Goal: Task Accomplishment & Management: Manage account settings

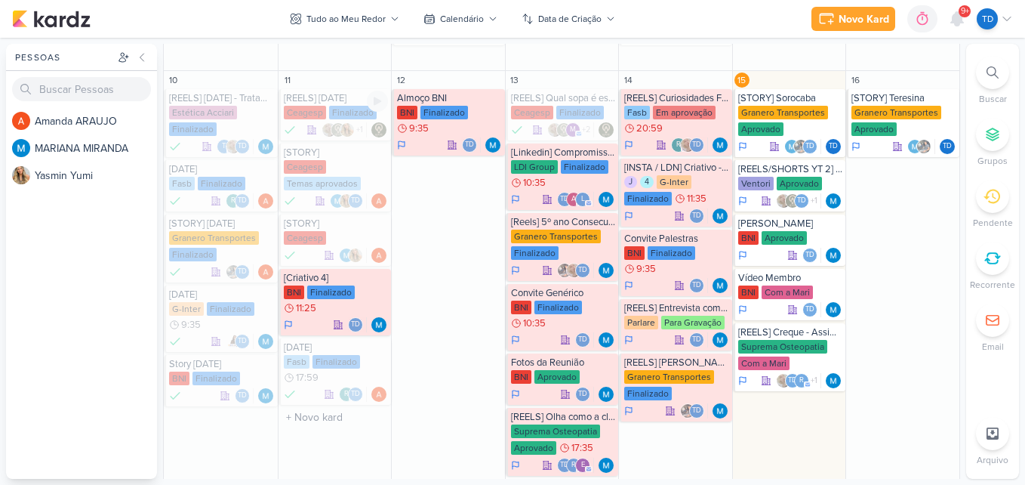
scroll to position [609, 0]
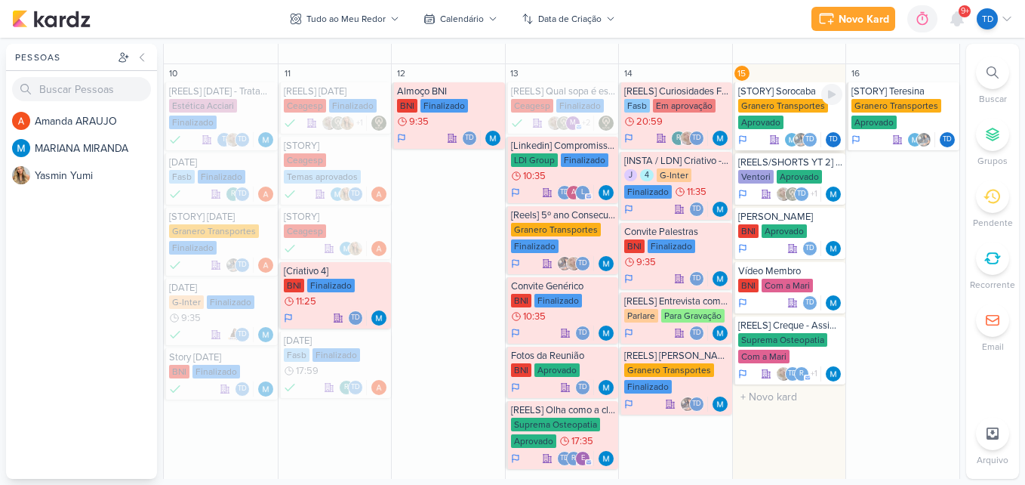
click at [791, 122] on div "Granero Transportes Aprovado" at bounding box center [790, 115] width 105 height 32
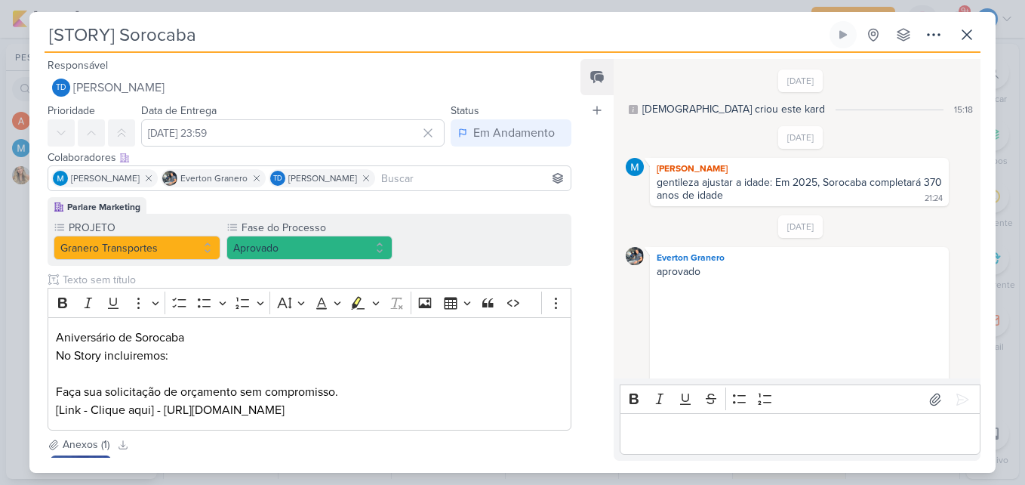
scroll to position [371, 0]
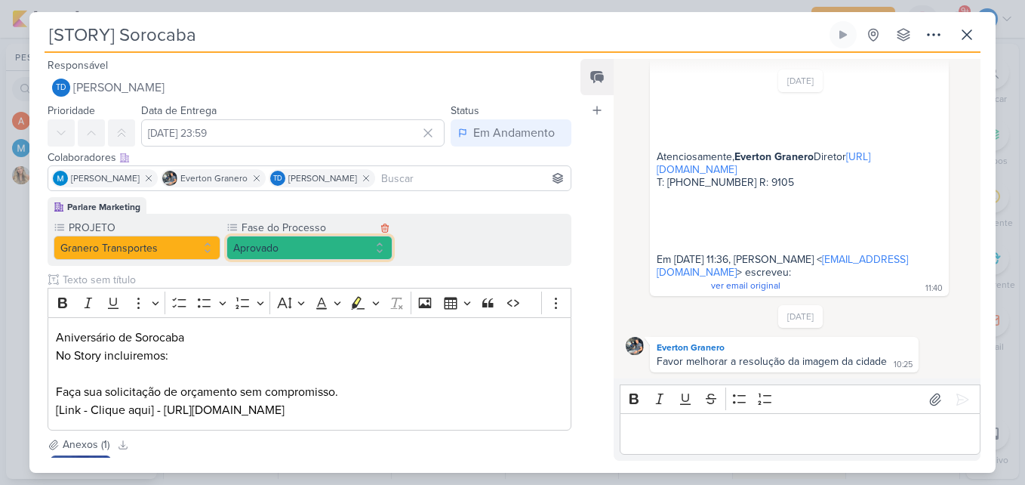
click at [307, 252] on button "Aprovado" at bounding box center [310, 248] width 167 height 24
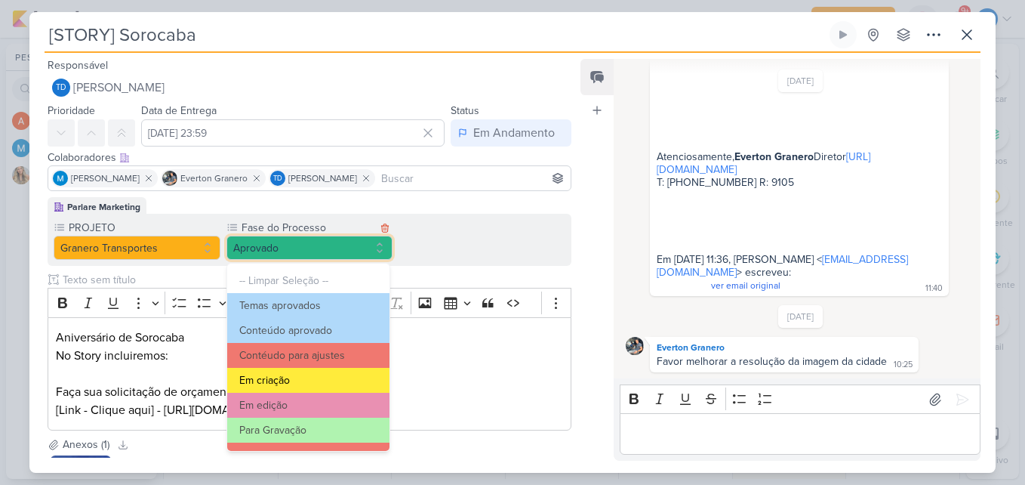
scroll to position [146, 0]
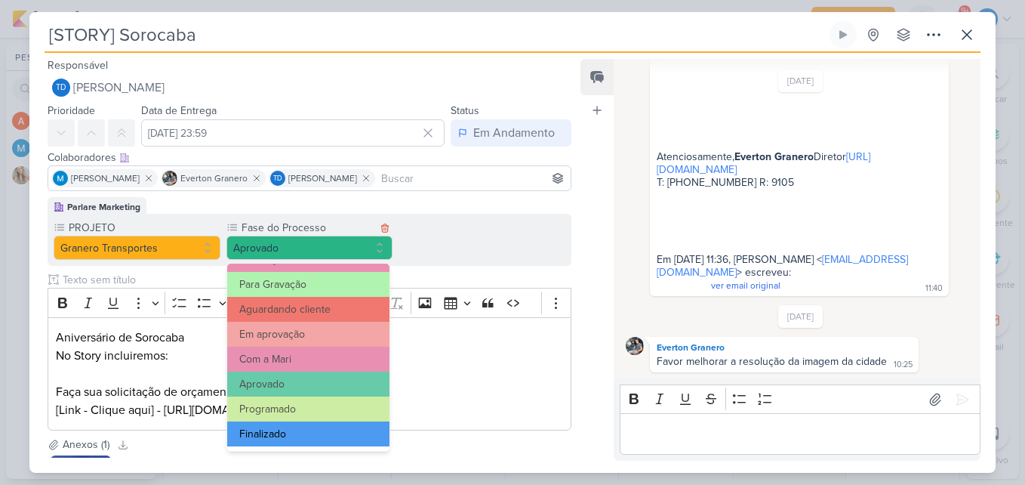
click at [282, 442] on button "Finalizado" at bounding box center [308, 433] width 163 height 25
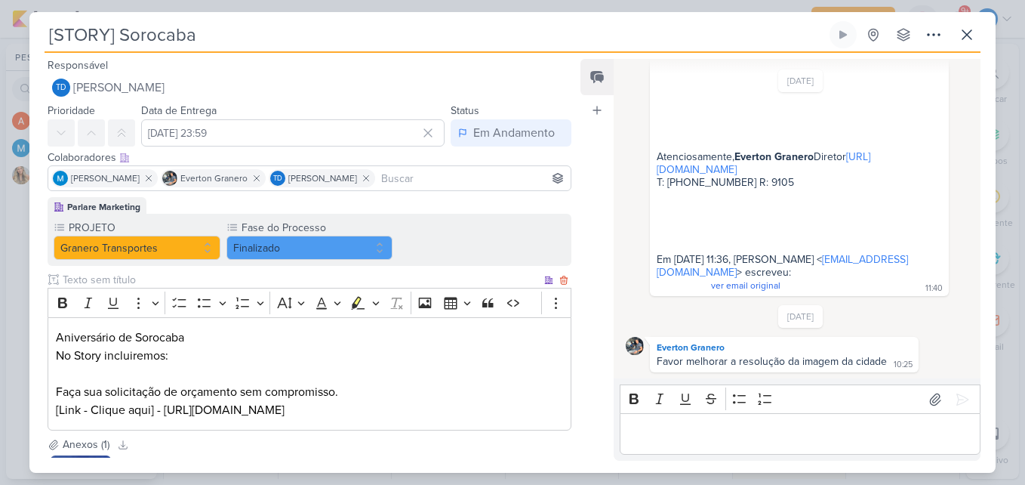
scroll to position [145, 0]
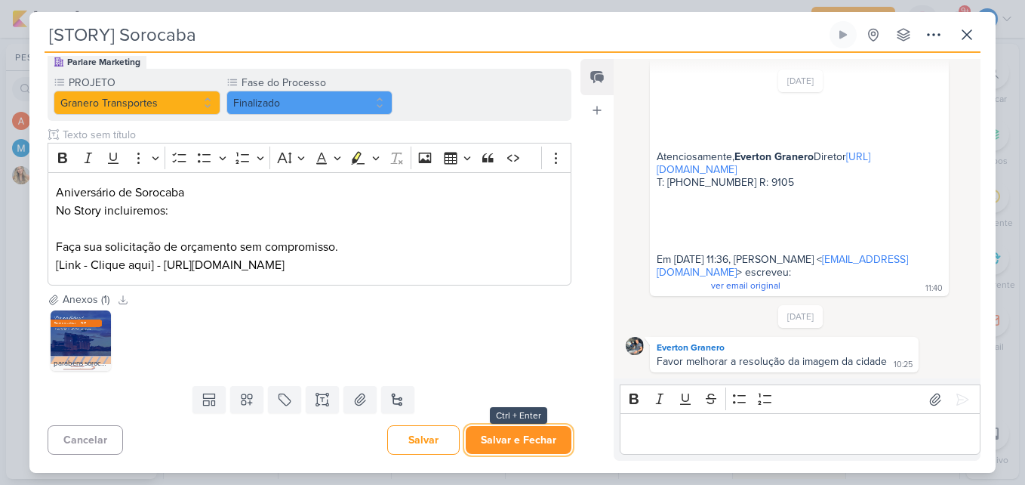
click at [519, 441] on button "Salvar e Fechar" at bounding box center [519, 440] width 106 height 28
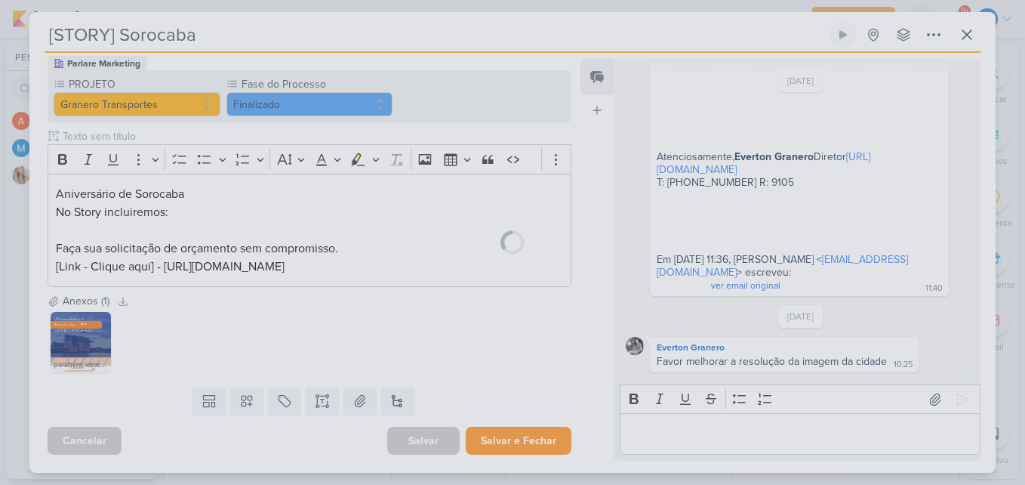
scroll to position [143, 0]
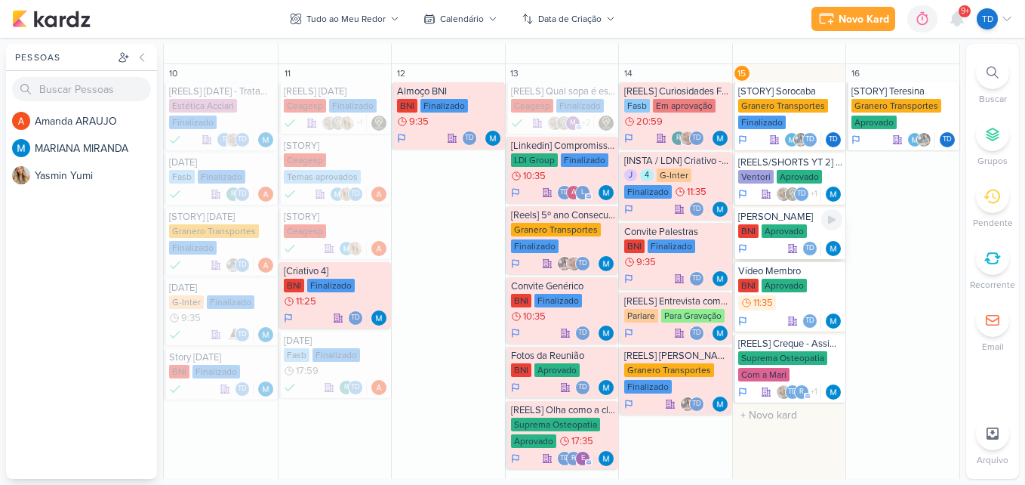
click at [791, 233] on div "Aprovado" at bounding box center [784, 231] width 45 height 14
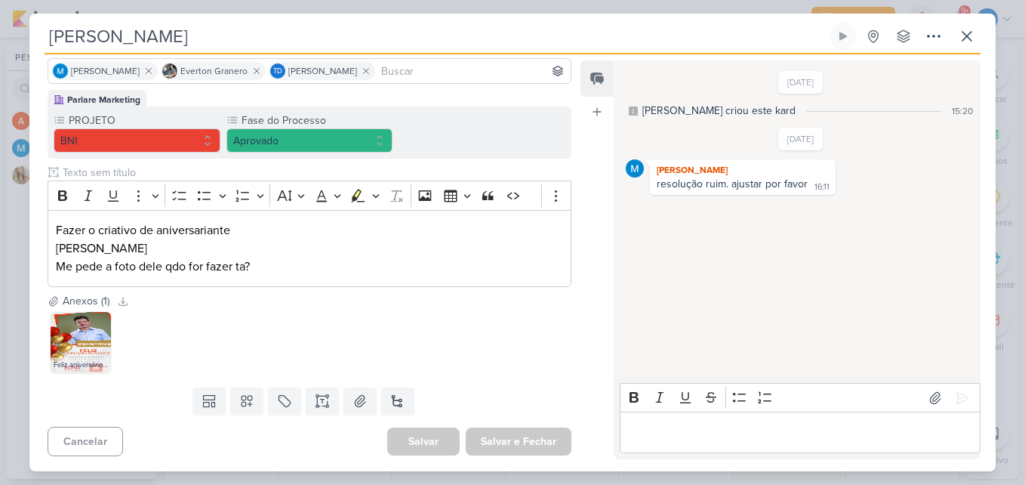
scroll to position [2, 0]
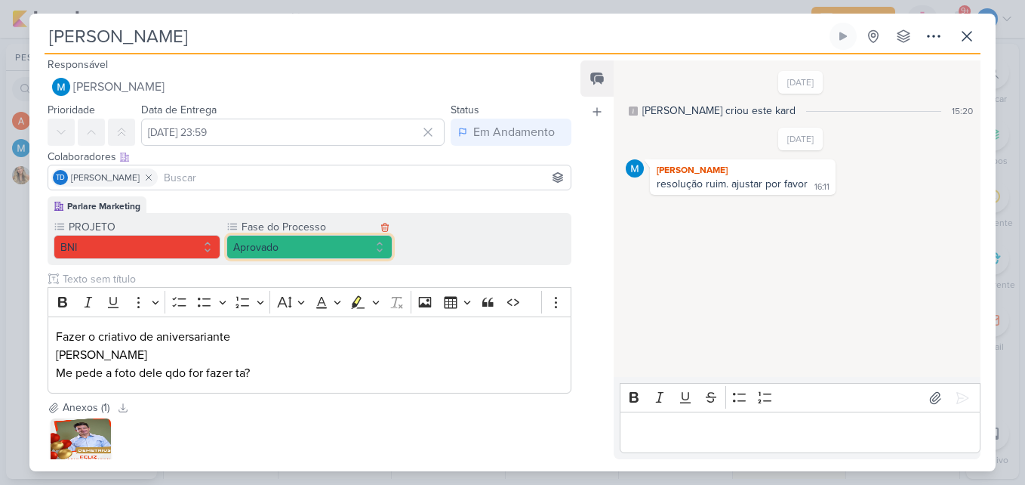
click at [375, 248] on button "Aprovado" at bounding box center [310, 247] width 167 height 24
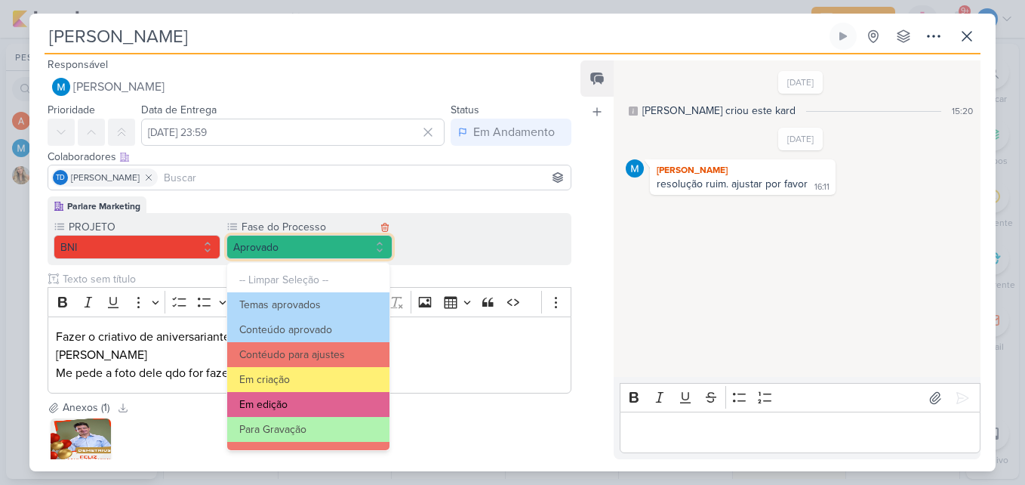
scroll to position [146, 0]
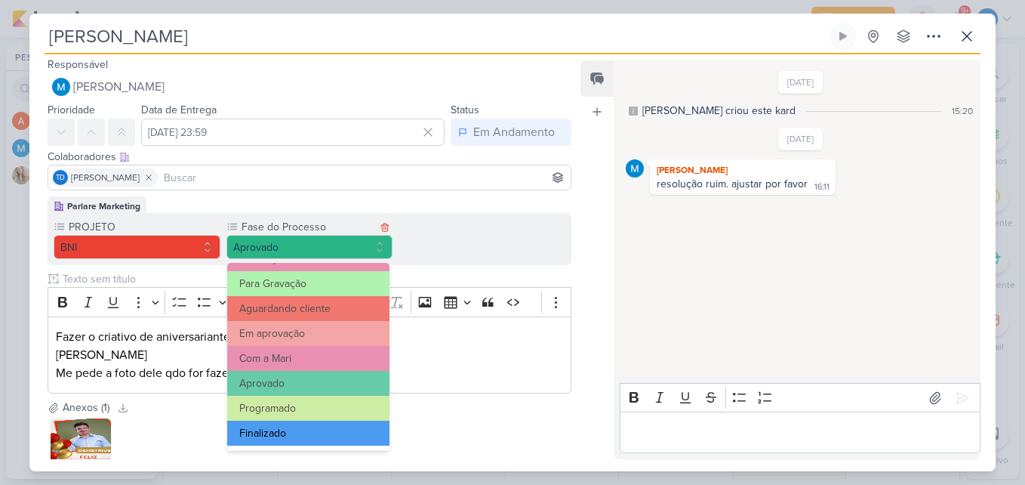
click at [303, 436] on button "Finalizado" at bounding box center [308, 433] width 163 height 25
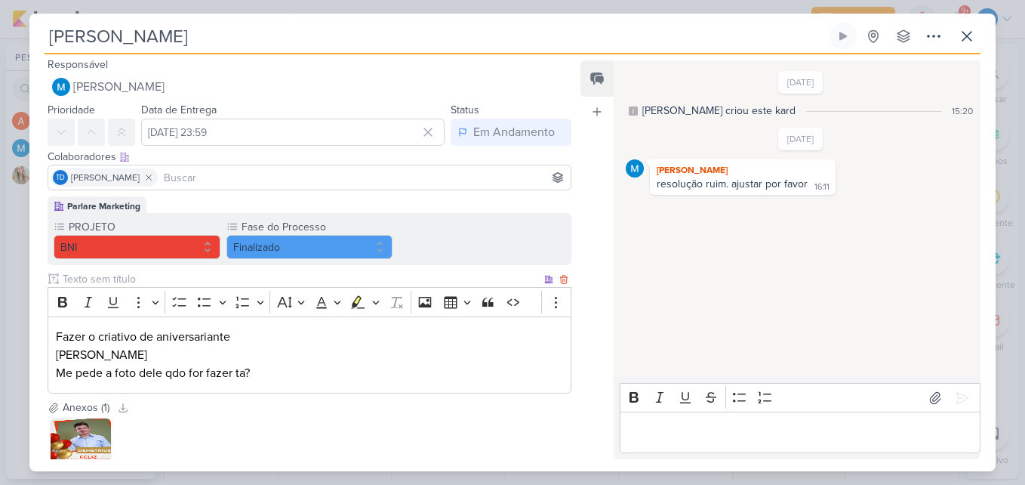
scroll to position [109, 0]
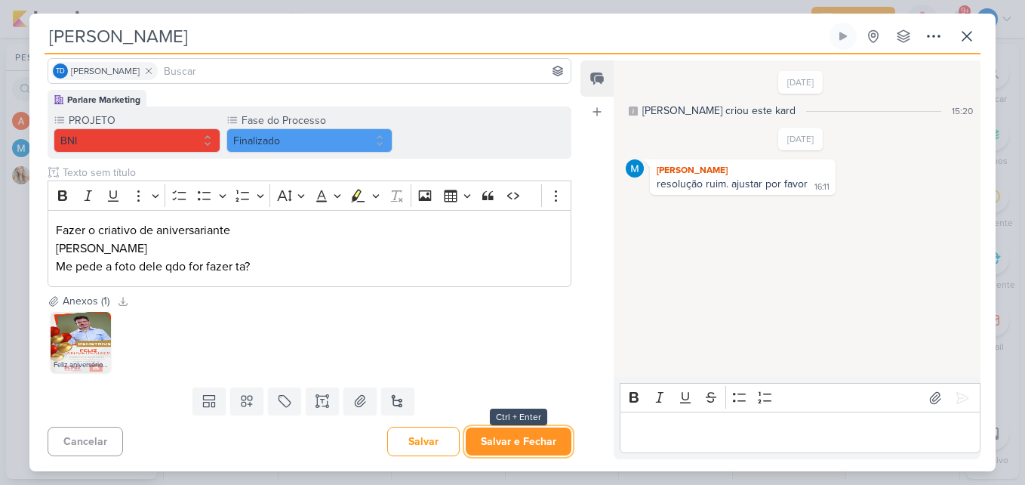
click at [519, 433] on button "Salvar e Fechar" at bounding box center [519, 441] width 106 height 28
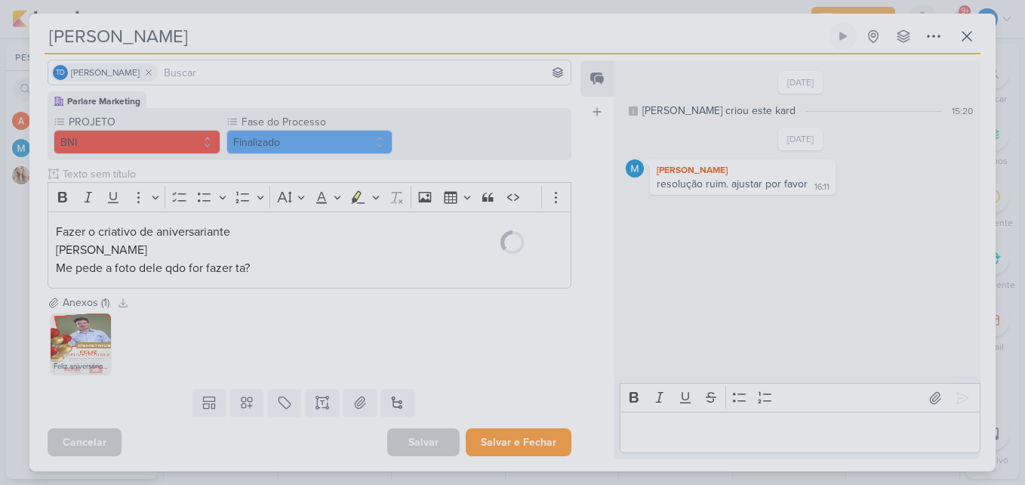
scroll to position [107, 0]
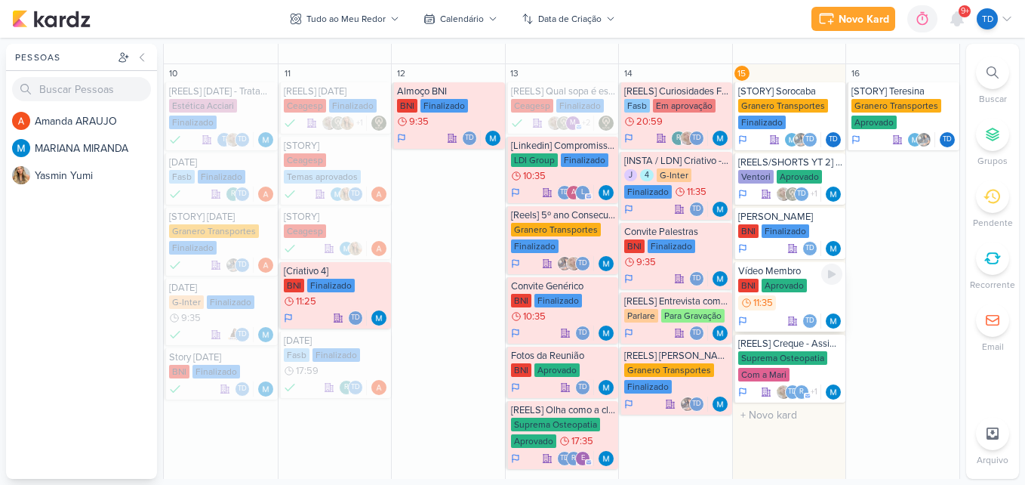
click at [796, 279] on div "Aprovado" at bounding box center [784, 286] width 45 height 14
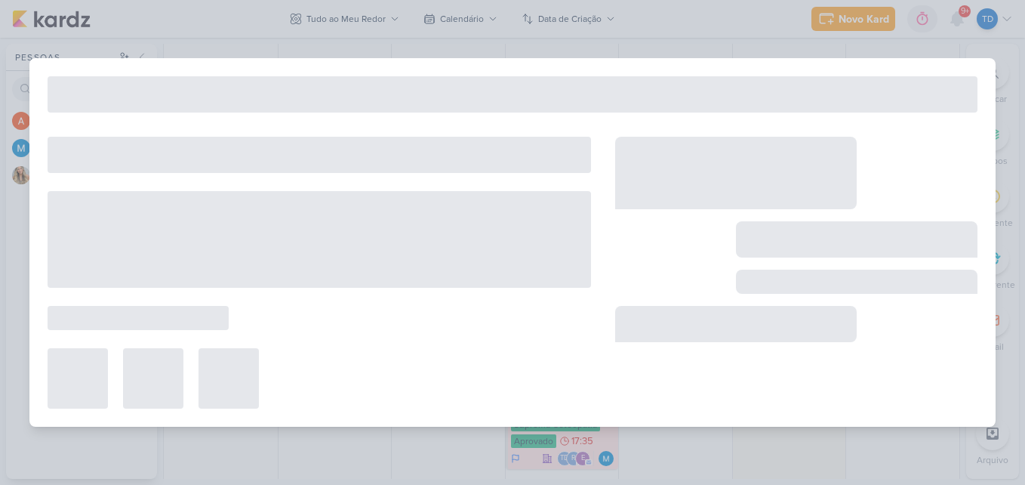
type input "Vídeo Membro"
type input "[DATE] 11:35"
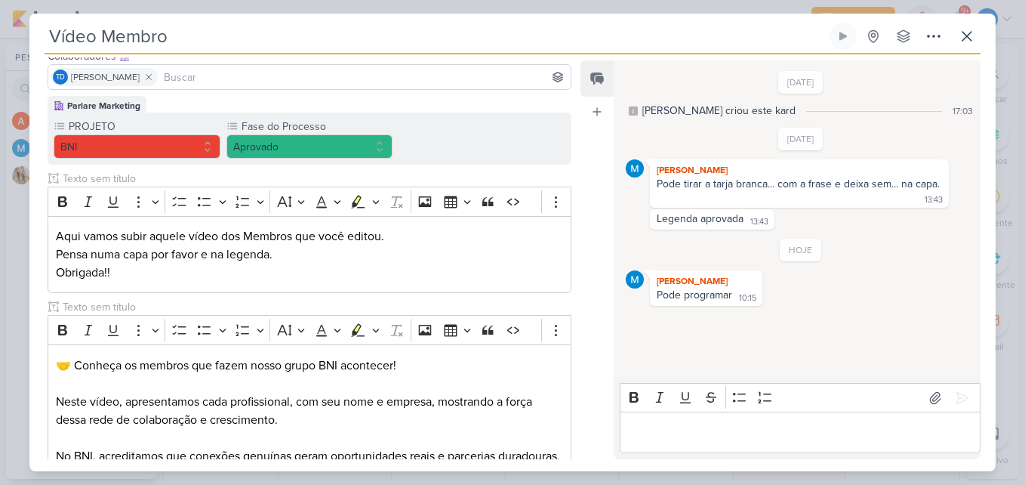
scroll to position [0, 0]
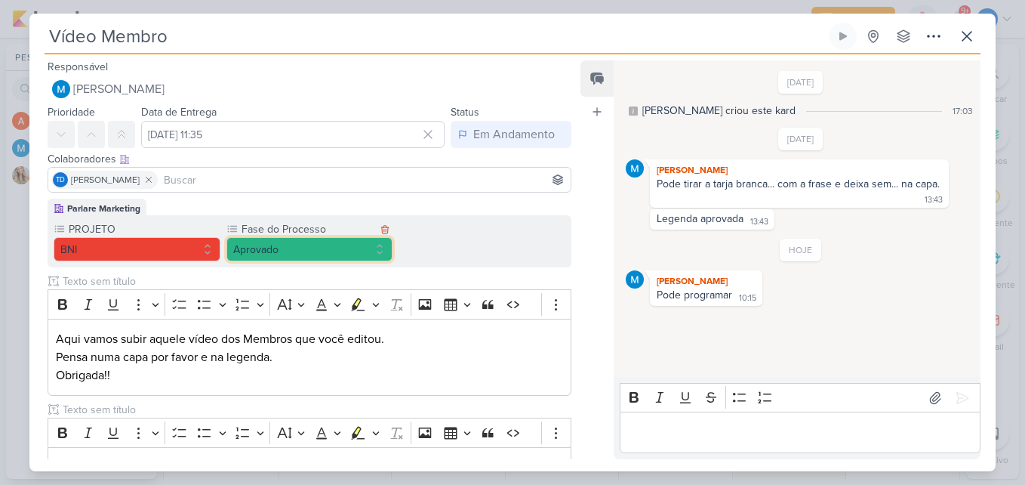
click at [372, 242] on button "Aprovado" at bounding box center [310, 249] width 167 height 24
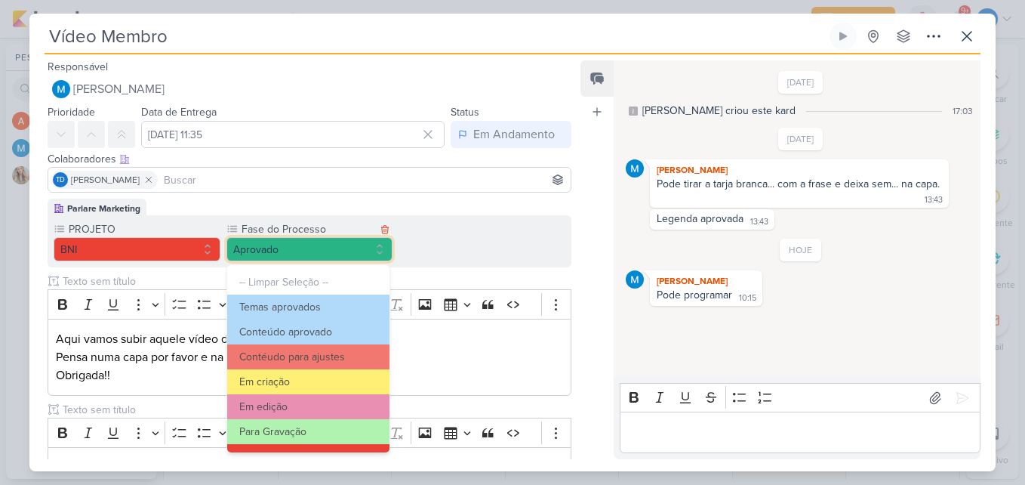
scroll to position [146, 0]
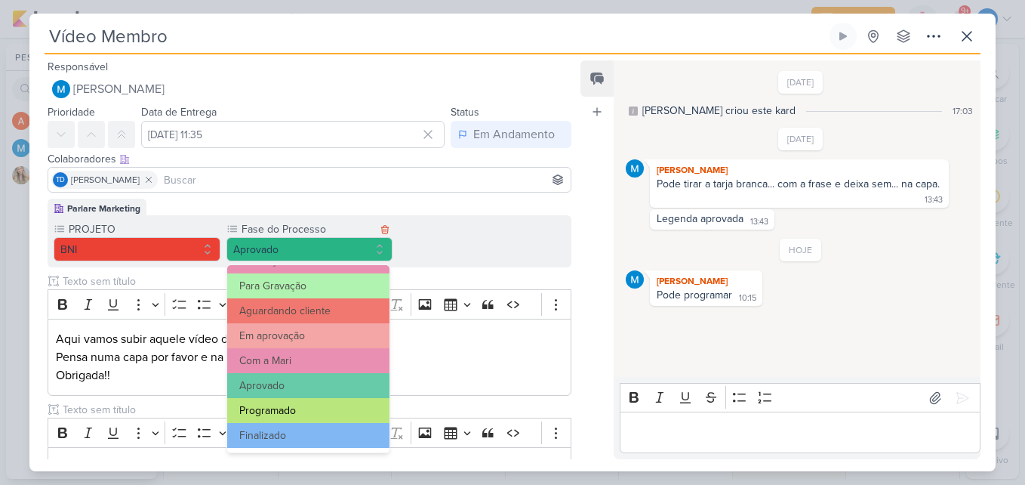
click at [277, 417] on button "Programado" at bounding box center [308, 410] width 163 height 25
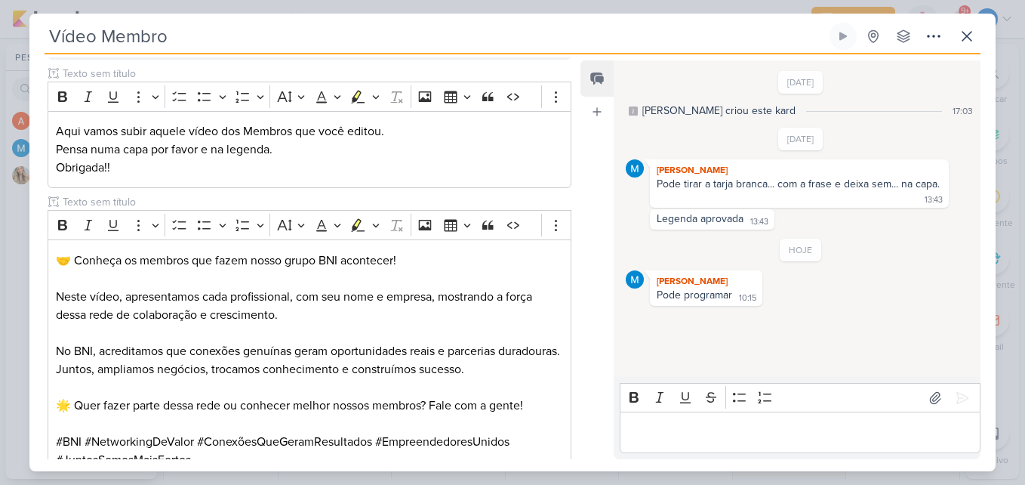
scroll to position [419, 0]
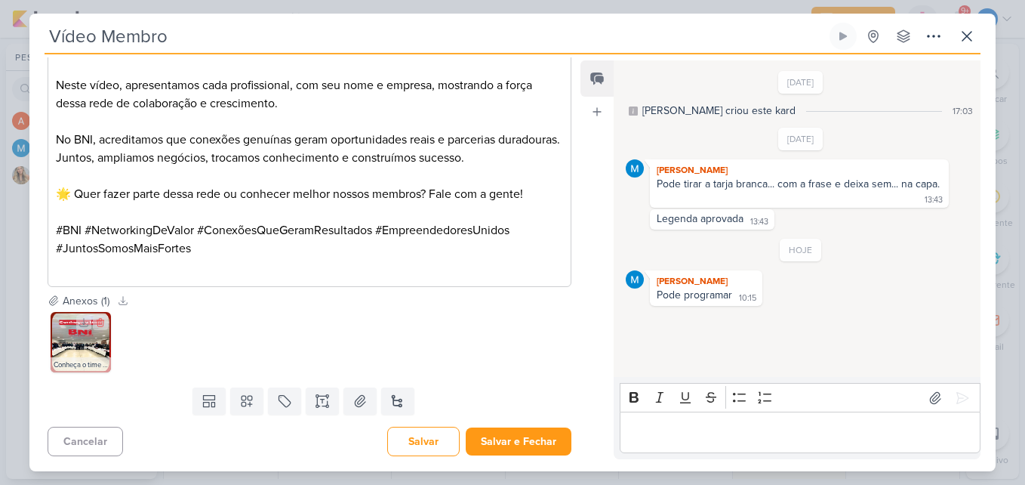
click at [79, 338] on img at bounding box center [81, 342] width 60 height 60
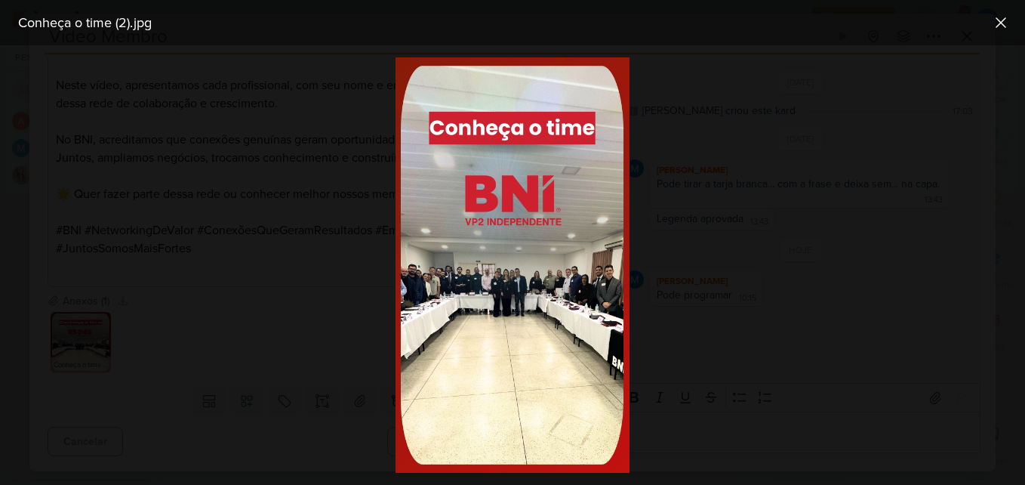
click at [522, 191] on img at bounding box center [512, 264] width 233 height 415
click at [254, 259] on div at bounding box center [512, 264] width 1025 height 439
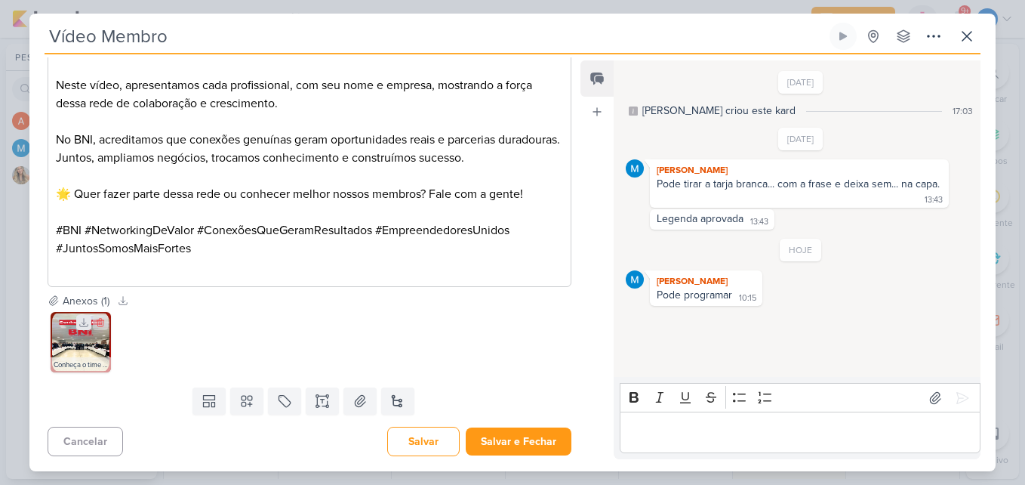
click at [79, 322] on icon at bounding box center [84, 322] width 11 height 11
click at [576, 20] on div "Vídeo Membro Criado por MARIANA" at bounding box center [512, 243] width 966 height 458
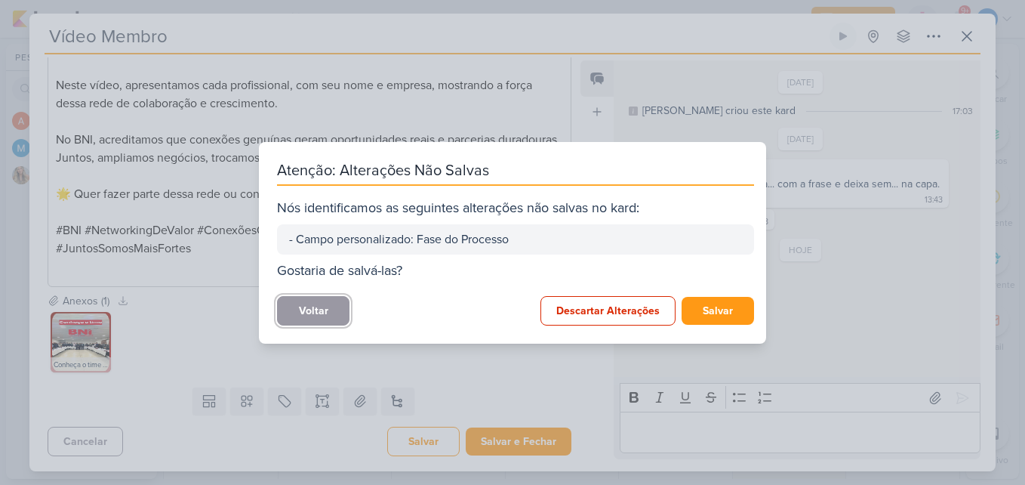
click at [331, 309] on button "Voltar" at bounding box center [313, 310] width 72 height 29
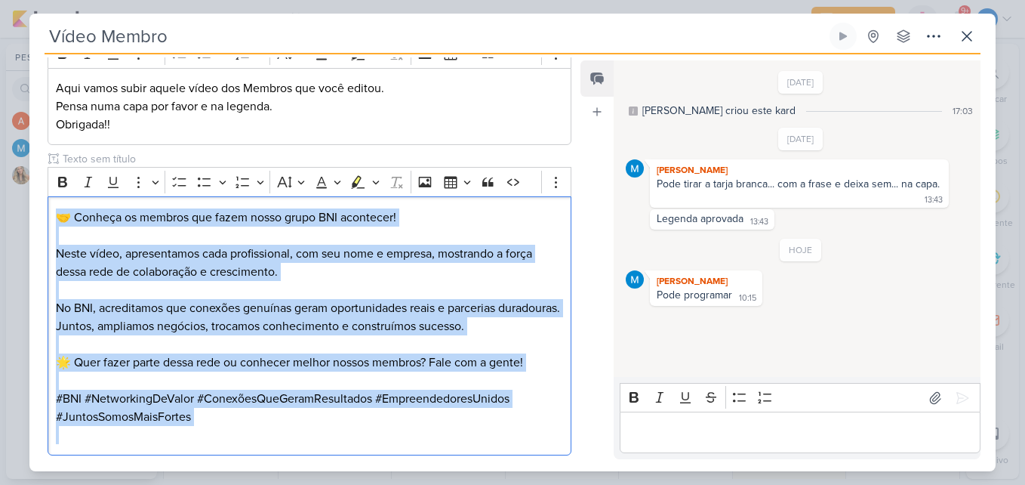
scroll to position [270, 0]
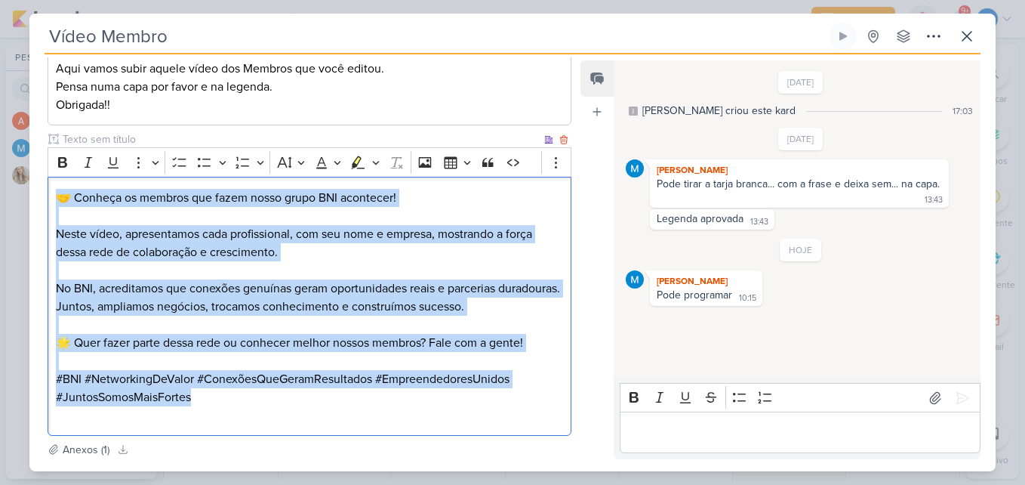
drag, startPoint x: 50, startPoint y: 293, endPoint x: 499, endPoint y: 391, distance: 459.9
click at [499, 391] on div "🤝 Conheça os membros que fazem nosso grupo BNI acontecer! Neste vídeo, apresent…" at bounding box center [310, 306] width 524 height 259
copy div "🤝 Conheça os membros que fazem nosso grupo BNI acontecer! Neste vídeo, apresent…"
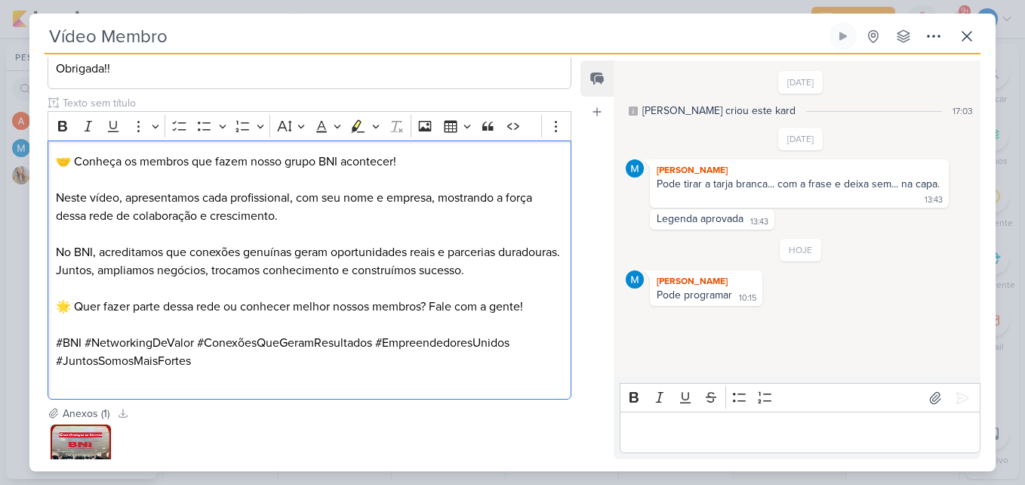
scroll to position [308, 0]
